Goal: Find specific page/section

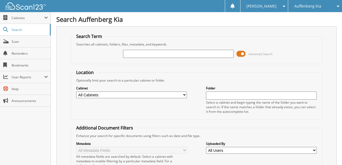
click at [130, 53] on input "text" at bounding box center [178, 54] width 111 height 8
type input "[PERSON_NAME]"
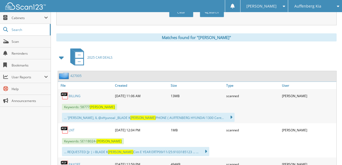
scroll to position [215, 0]
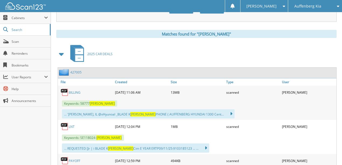
click at [70, 124] on link "LNT" at bounding box center [72, 126] width 6 height 5
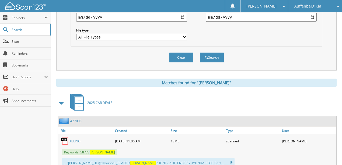
scroll to position [179, 0]
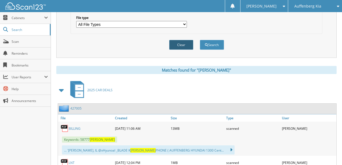
click at [182, 40] on button "Clear" at bounding box center [181, 45] width 24 height 10
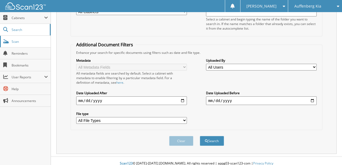
click at [23, 44] on link "Scan" at bounding box center [25, 42] width 51 height 12
